Goal: Information Seeking & Learning: Learn about a topic

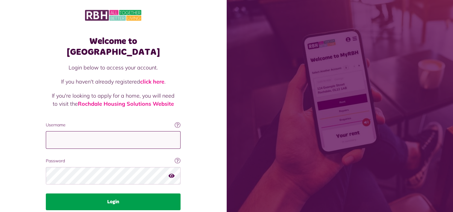
type input "**********"
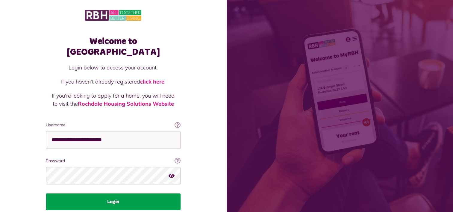
click at [114, 194] on button "Login" at bounding box center [113, 202] width 135 height 17
click at [110, 194] on button "Login" at bounding box center [113, 202] width 135 height 17
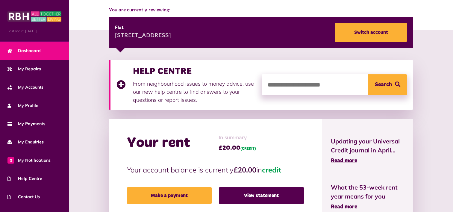
scroll to position [73, 0]
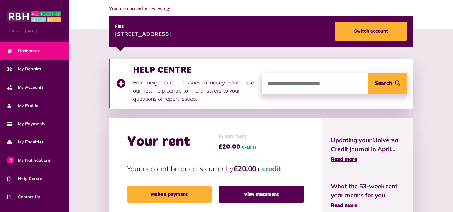
click at [353, 79] on input "search" at bounding box center [334, 83] width 145 height 21
type input "******"
click at [379, 84] on span "Search" at bounding box center [383, 83] width 17 height 21
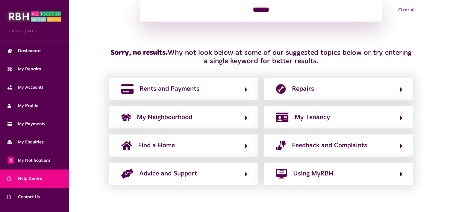
scroll to position [100, 0]
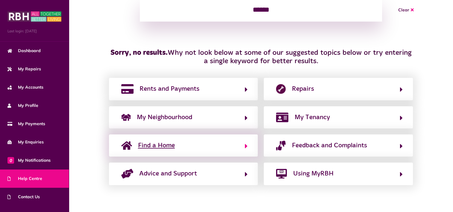
click at [161, 150] on span "Find a Home" at bounding box center [156, 146] width 37 height 10
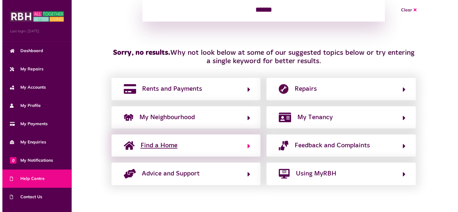
scroll to position [0, 0]
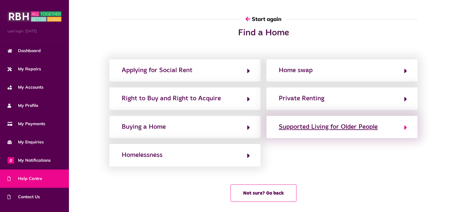
click at [285, 129] on div "Supported Living for Older People" at bounding box center [328, 127] width 99 height 10
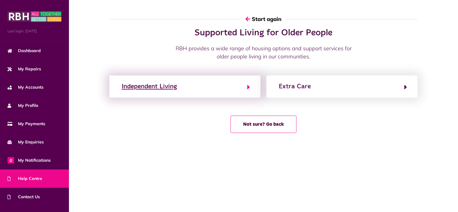
click at [248, 88] on icon "button" at bounding box center [248, 87] width 3 height 7
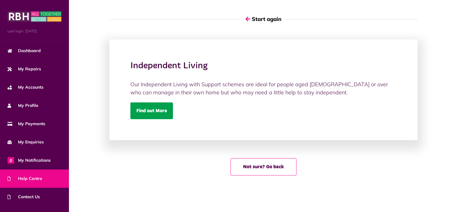
click at [160, 110] on link "Find out More" at bounding box center [151, 111] width 43 height 17
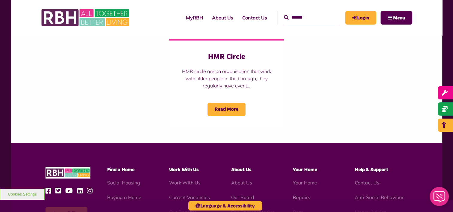
scroll to position [759, 0]
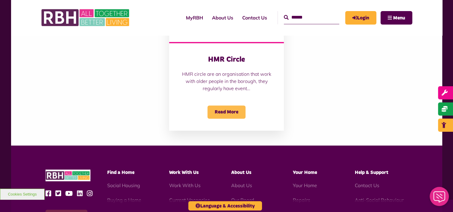
click at [235, 113] on span "Read More" at bounding box center [227, 112] width 38 height 13
